Goal: Task Accomplishment & Management: Use online tool/utility

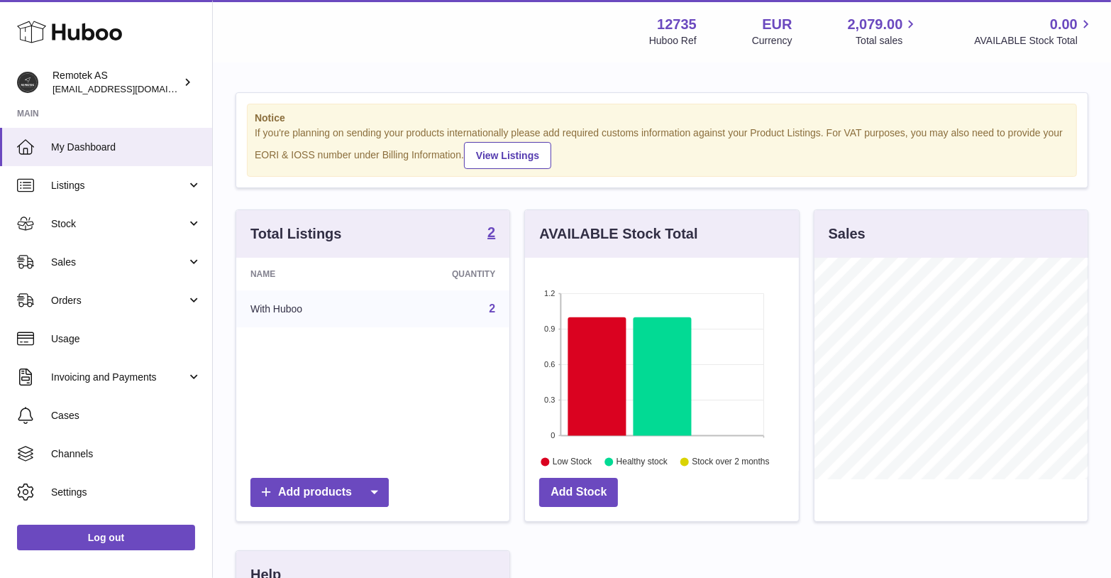
scroll to position [221, 274]
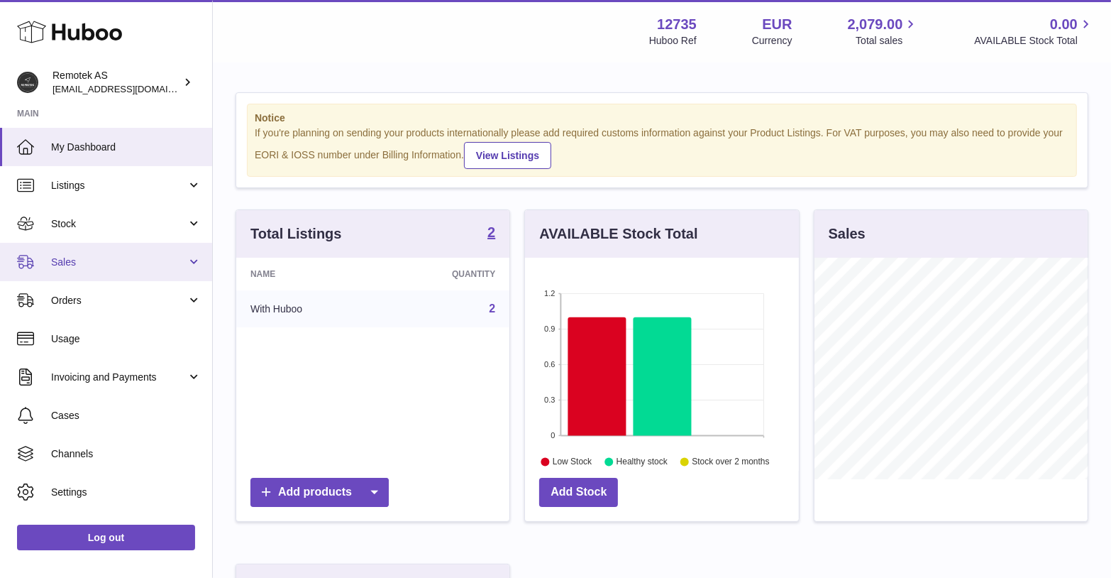
click at [107, 260] on span "Sales" at bounding box center [119, 261] width 136 height 13
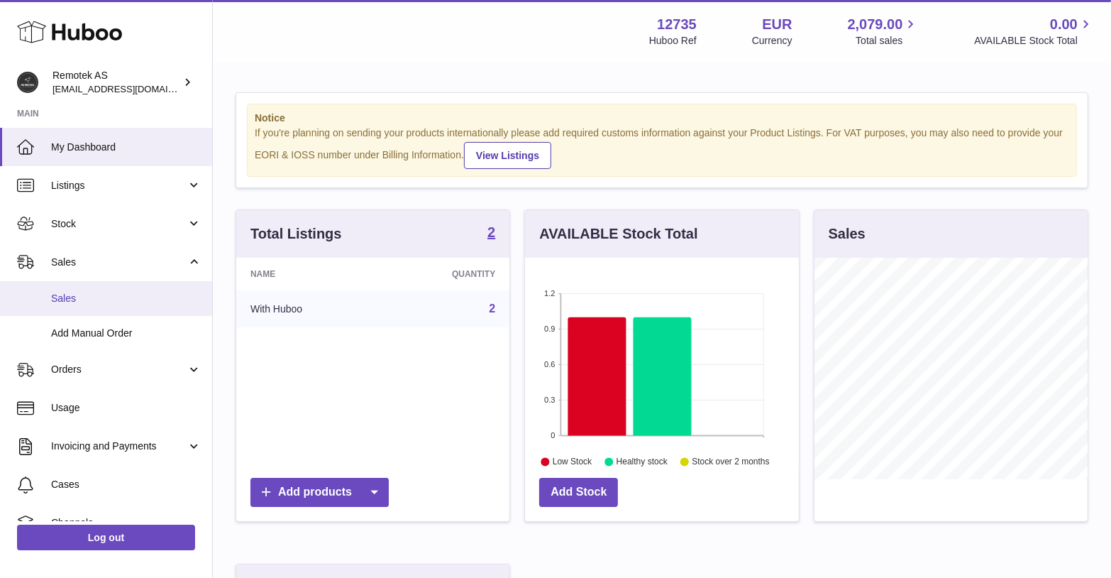
click at [81, 295] on span "Sales" at bounding box center [126, 298] width 150 height 13
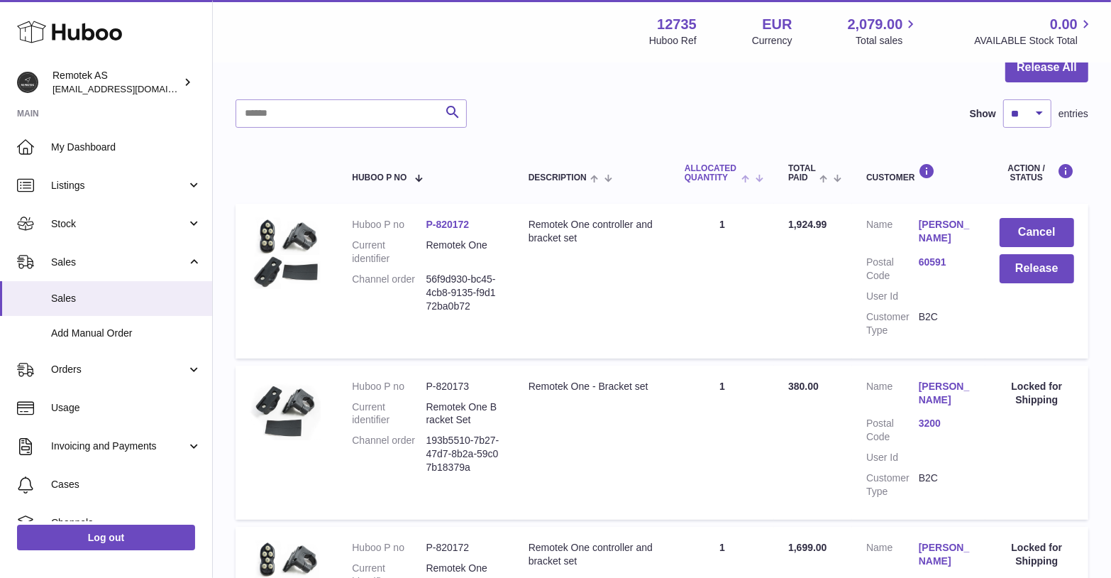
scroll to position [153, 0]
click at [1056, 267] on button "Release" at bounding box center [1037, 267] width 75 height 29
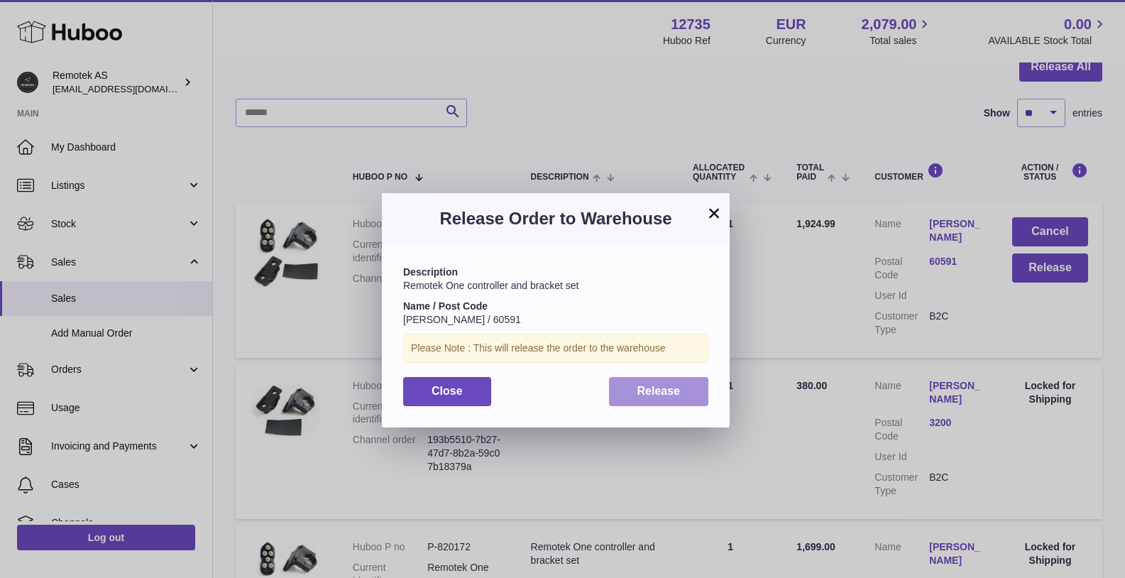
click at [661, 387] on span "Release" at bounding box center [658, 391] width 43 height 12
